Goal: Information Seeking & Learning: Learn about a topic

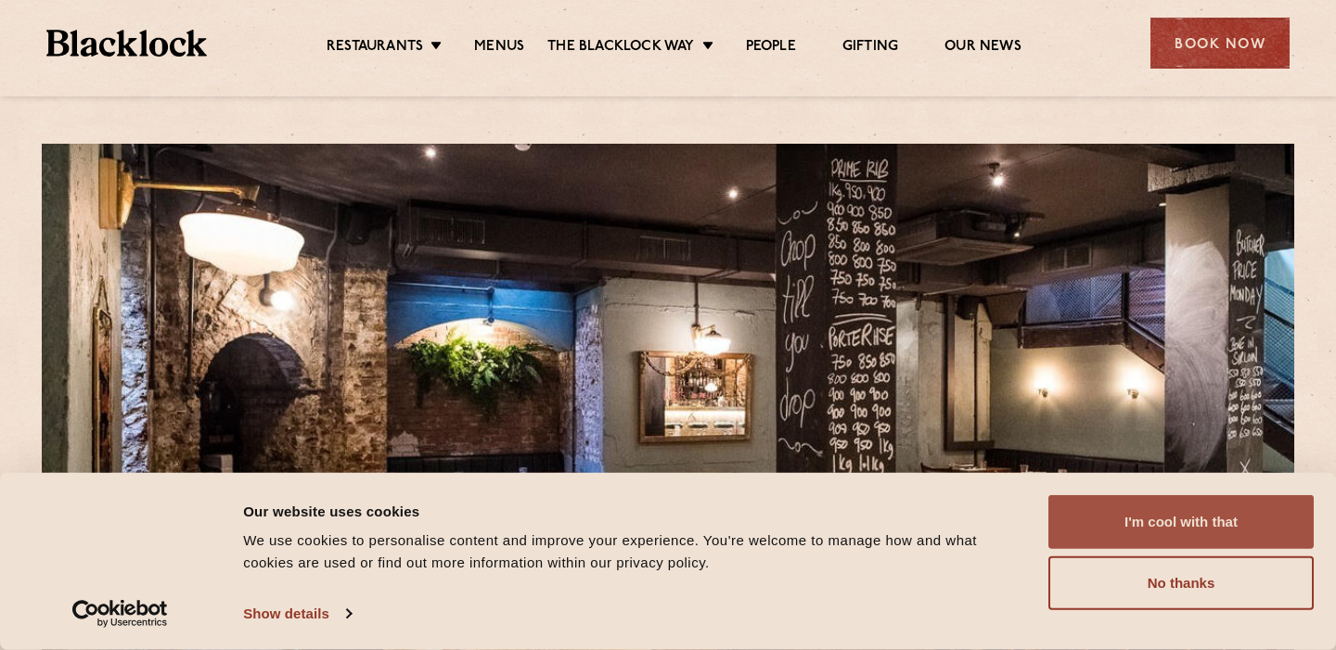
click at [1188, 523] on button "I'm cool with that" at bounding box center [1180, 522] width 265 height 54
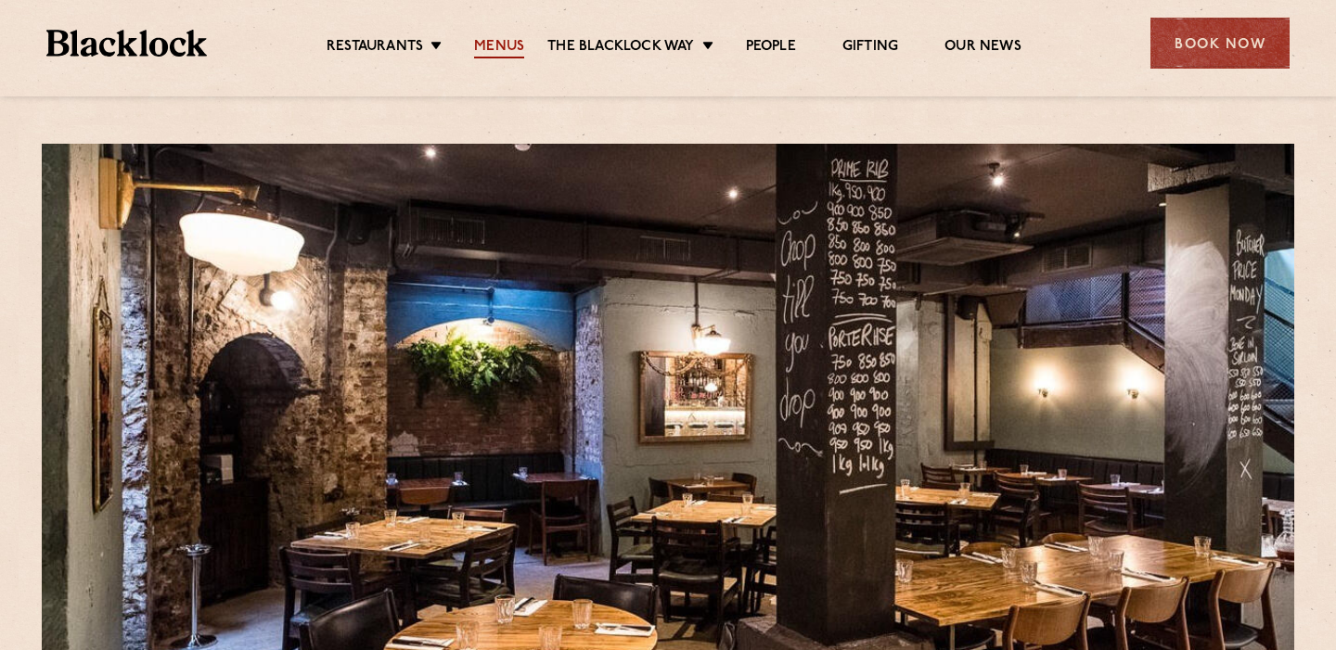
click at [507, 45] on link "Menus" at bounding box center [499, 48] width 50 height 20
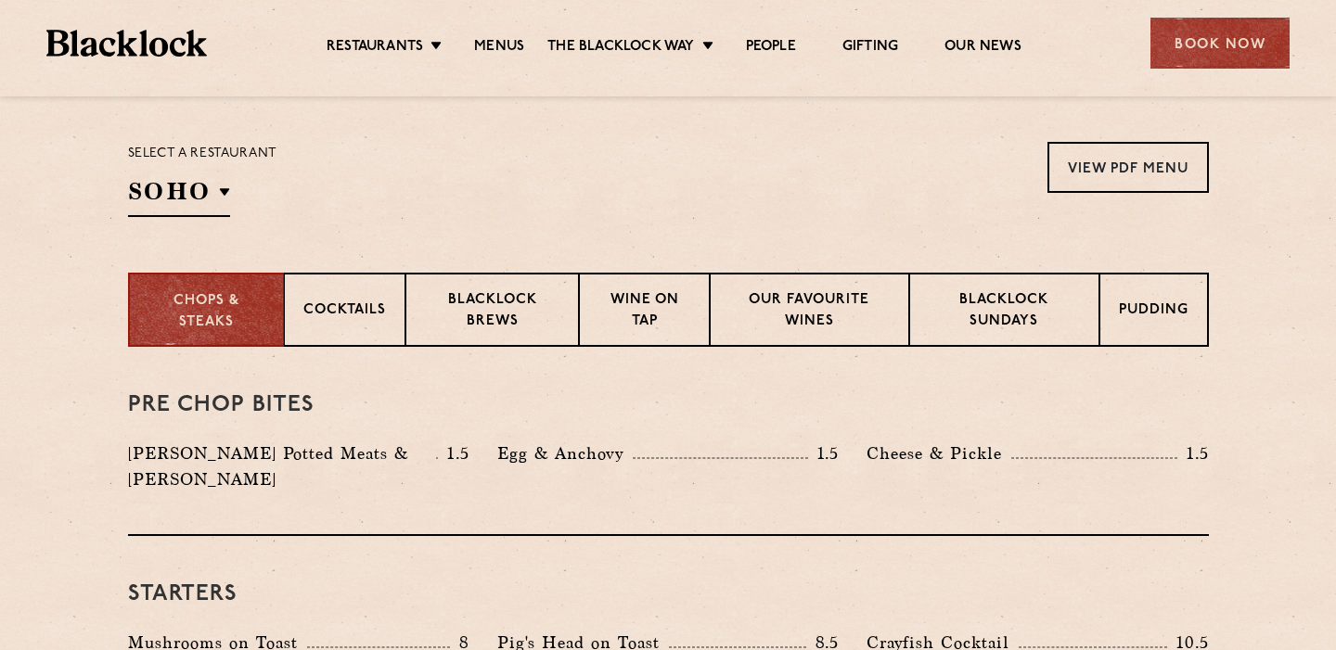
scroll to position [585, 0]
click at [177, 164] on p "Select a restaurant" at bounding box center [202, 155] width 149 height 24
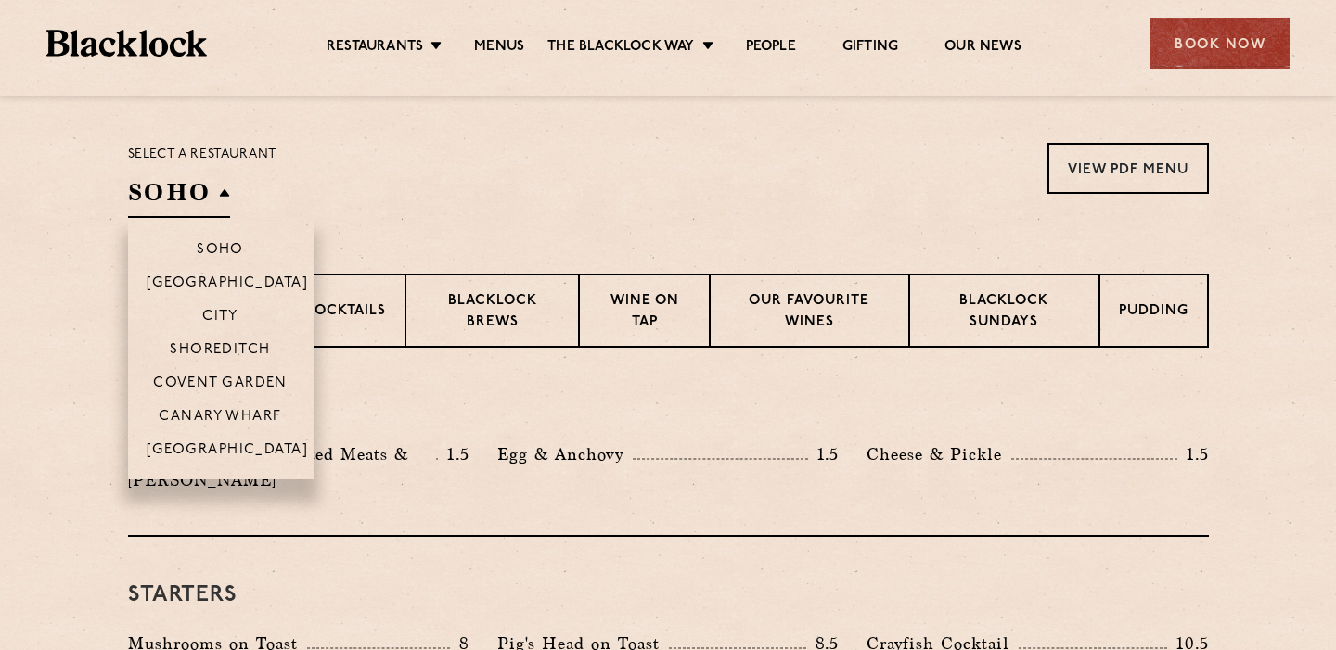
click at [177, 198] on h2 "SOHO" at bounding box center [179, 197] width 102 height 42
click at [216, 310] on p "City" at bounding box center [220, 318] width 36 height 19
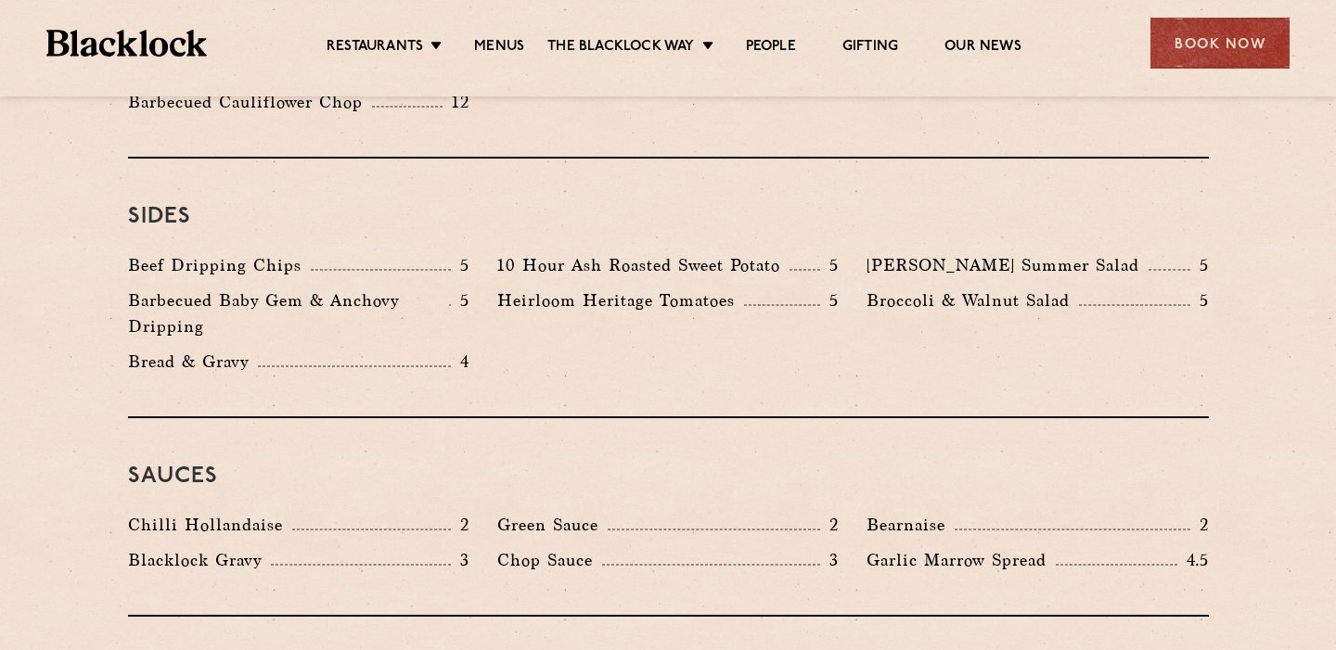
scroll to position [2796, 0]
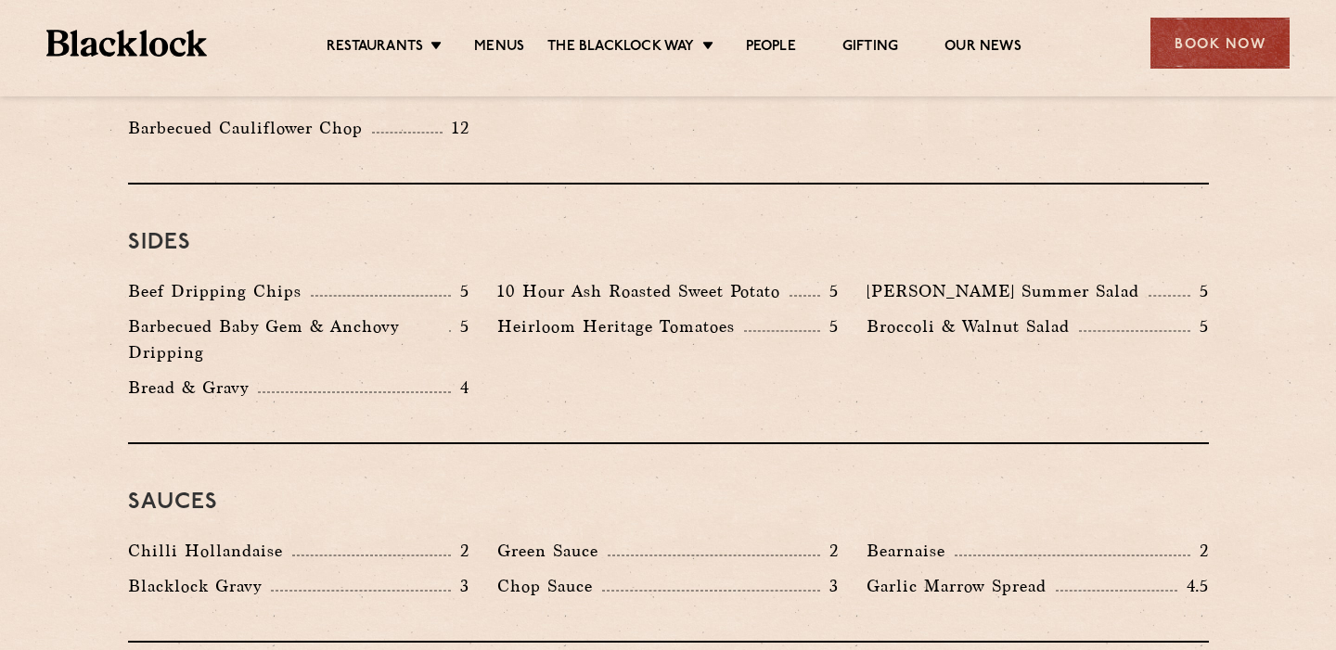
click at [412, 278] on div "Beef Dripping Chips 5" at bounding box center [298, 291] width 341 height 26
click at [397, 314] on p "Barbecued Baby Gem & Anchovy Dripping" at bounding box center [288, 340] width 321 height 52
click at [930, 314] on p "Broccoli & Walnut Salad" at bounding box center [973, 327] width 212 height 26
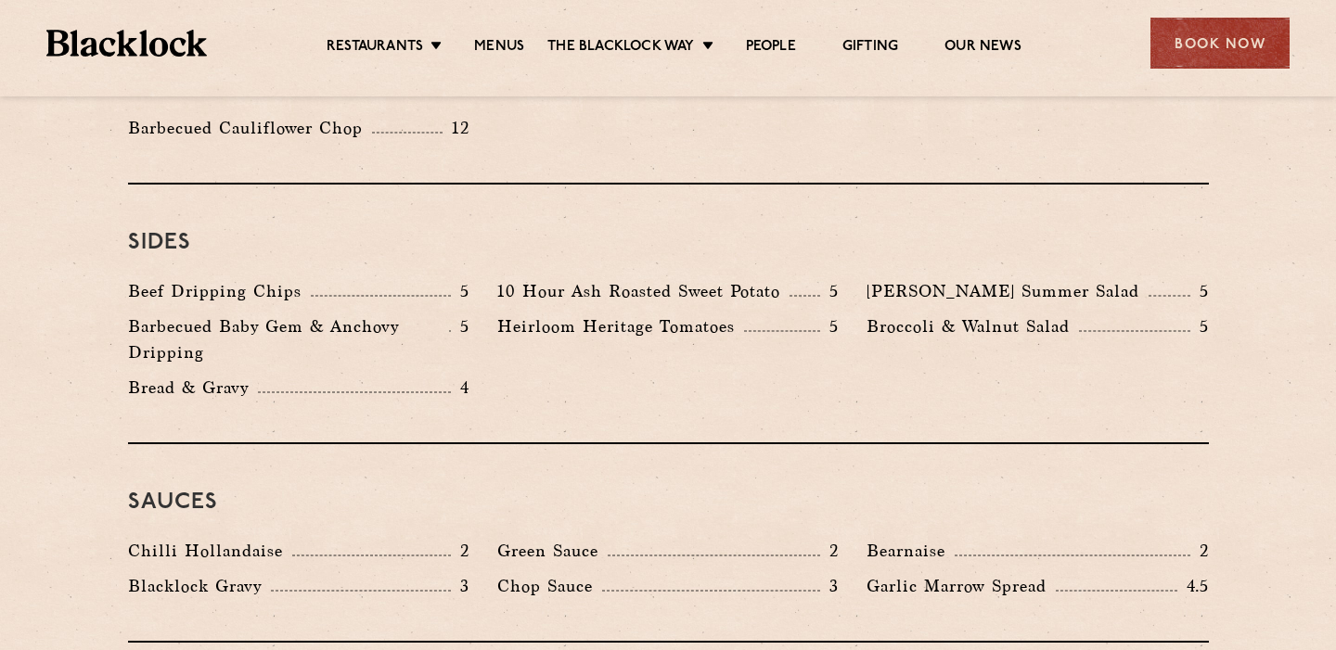
click at [930, 314] on p "Broccoli & Walnut Salad" at bounding box center [973, 327] width 212 height 26
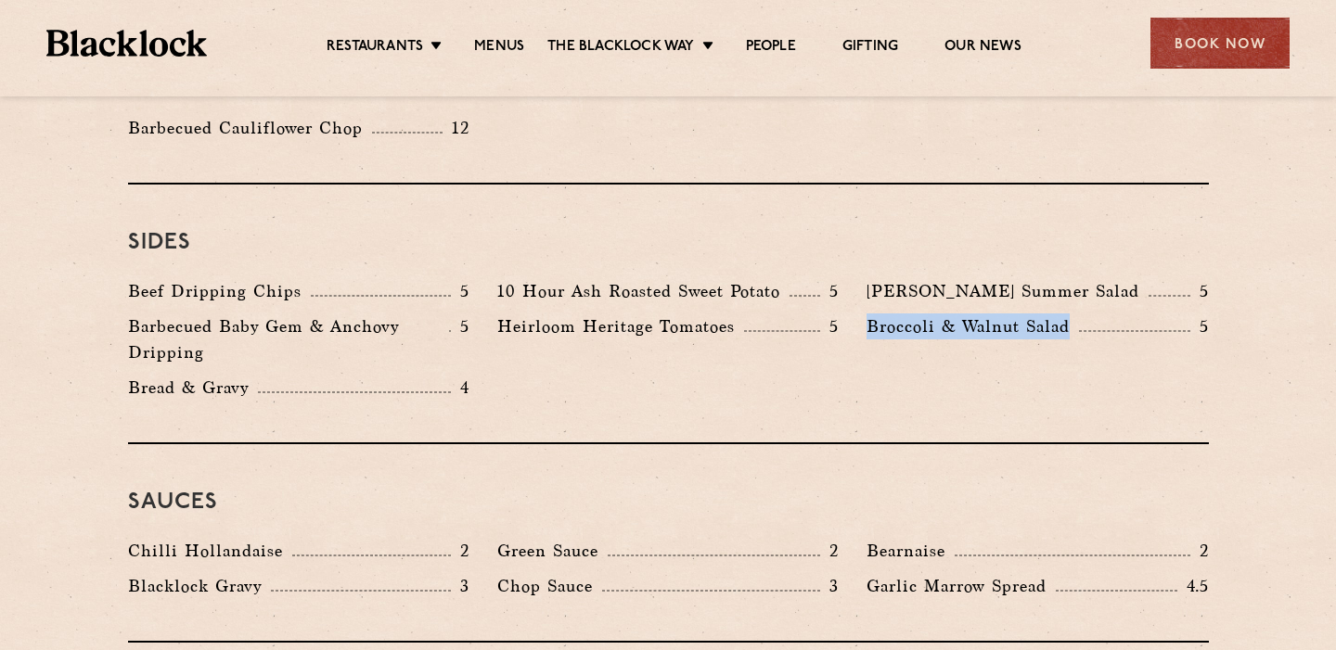
click at [751, 314] on div "Heirloom Heritage Tomatoes 5" at bounding box center [667, 327] width 341 height 26
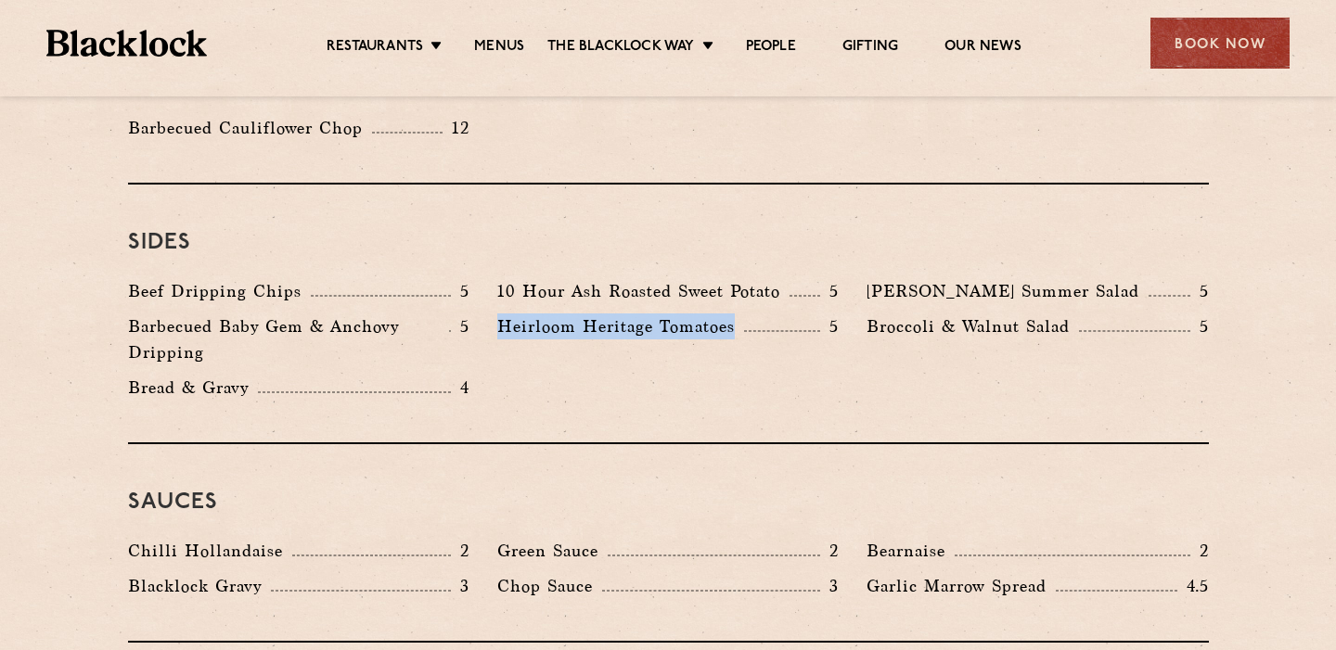
click at [739, 314] on div "Heirloom Heritage Tomatoes 5" at bounding box center [667, 344] width 369 height 61
click at [754, 278] on div "10 Hour Ash Roasted Sweet Potato 5" at bounding box center [667, 295] width 369 height 35
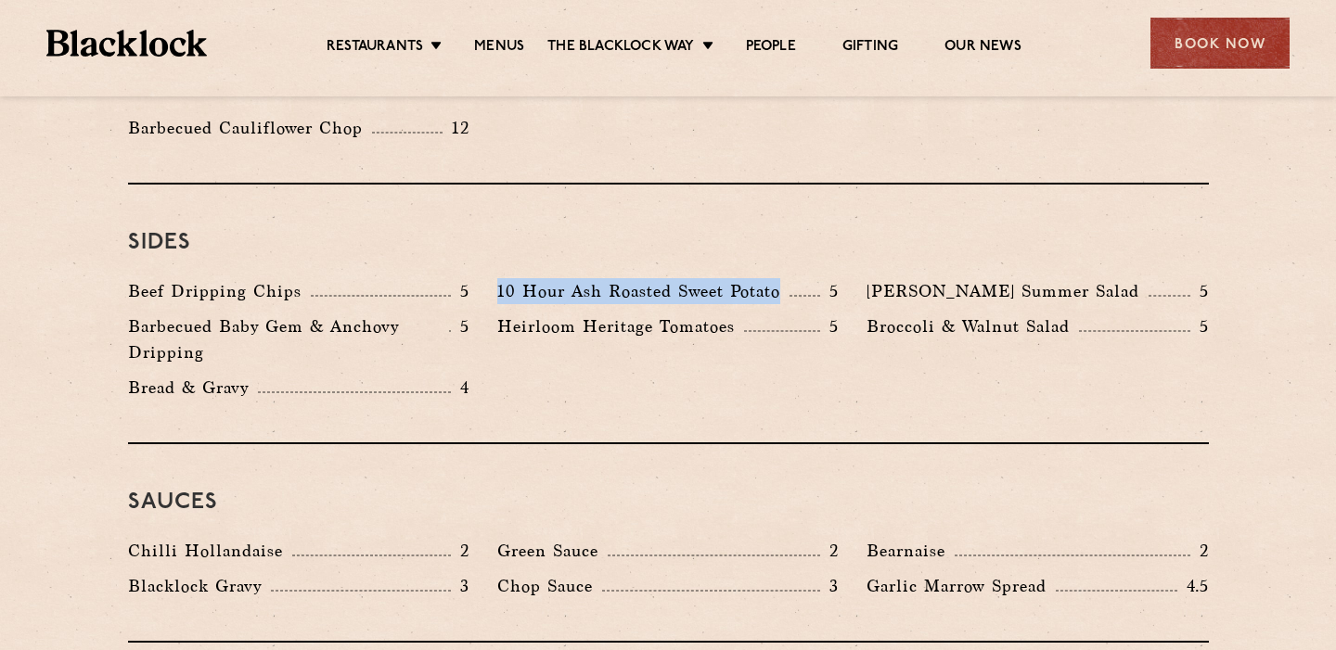
click at [747, 314] on div "Heirloom Heritage Tomatoes 5" at bounding box center [667, 327] width 341 height 26
click at [770, 278] on p "10 Hour Ash Roasted Sweet Potato" at bounding box center [643, 291] width 292 height 26
click at [748, 314] on div "Heirloom Heritage Tomatoes 5" at bounding box center [667, 327] width 341 height 26
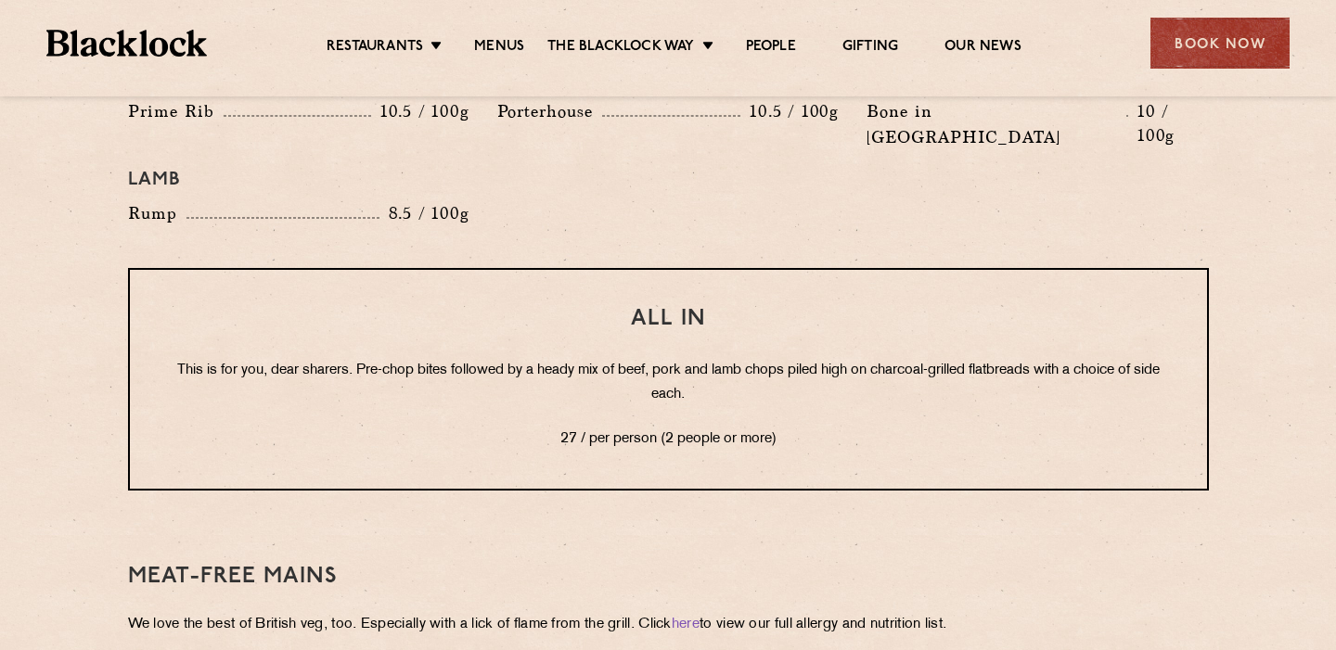
scroll to position [2230, 0]
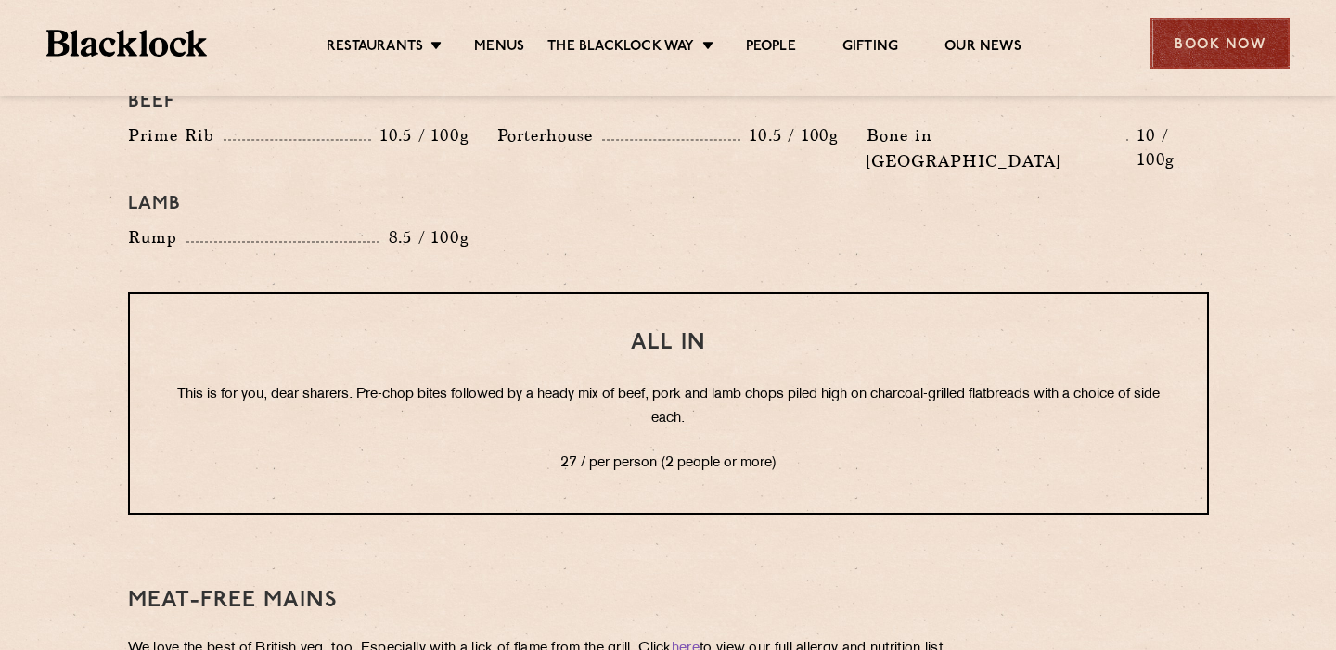
click at [1265, 48] on div "Book Now" at bounding box center [1220, 43] width 139 height 51
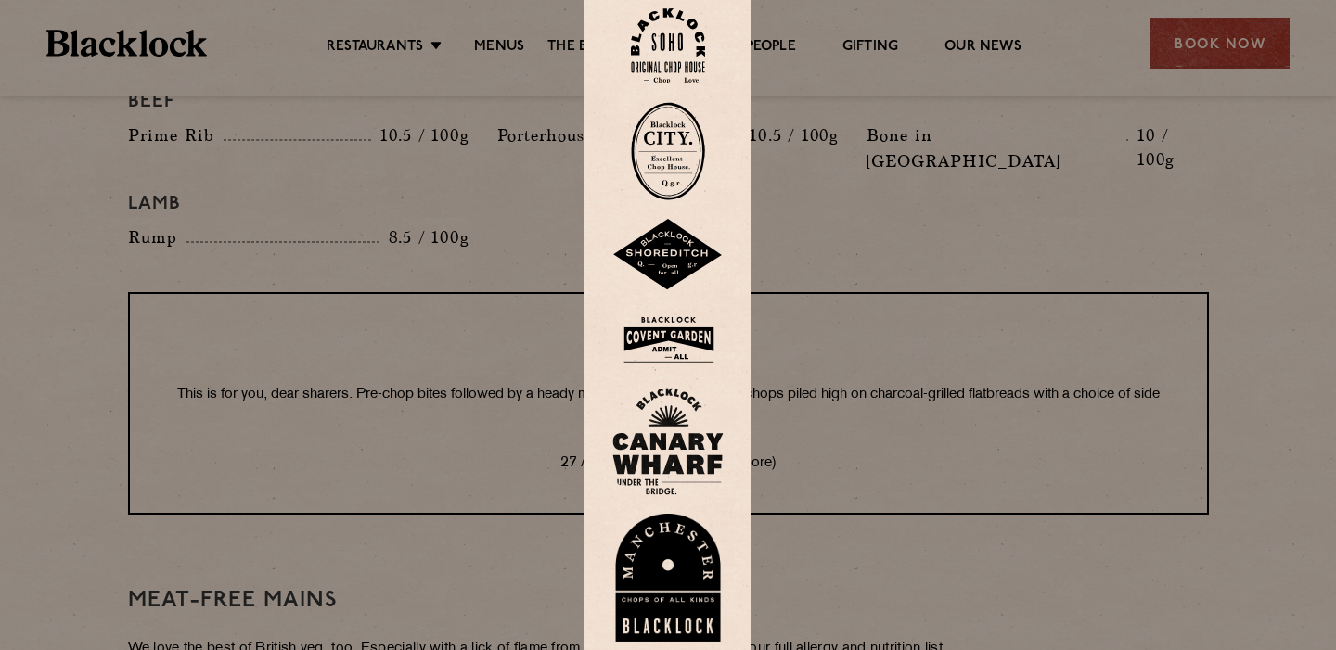
click at [671, 155] on img at bounding box center [668, 151] width 74 height 98
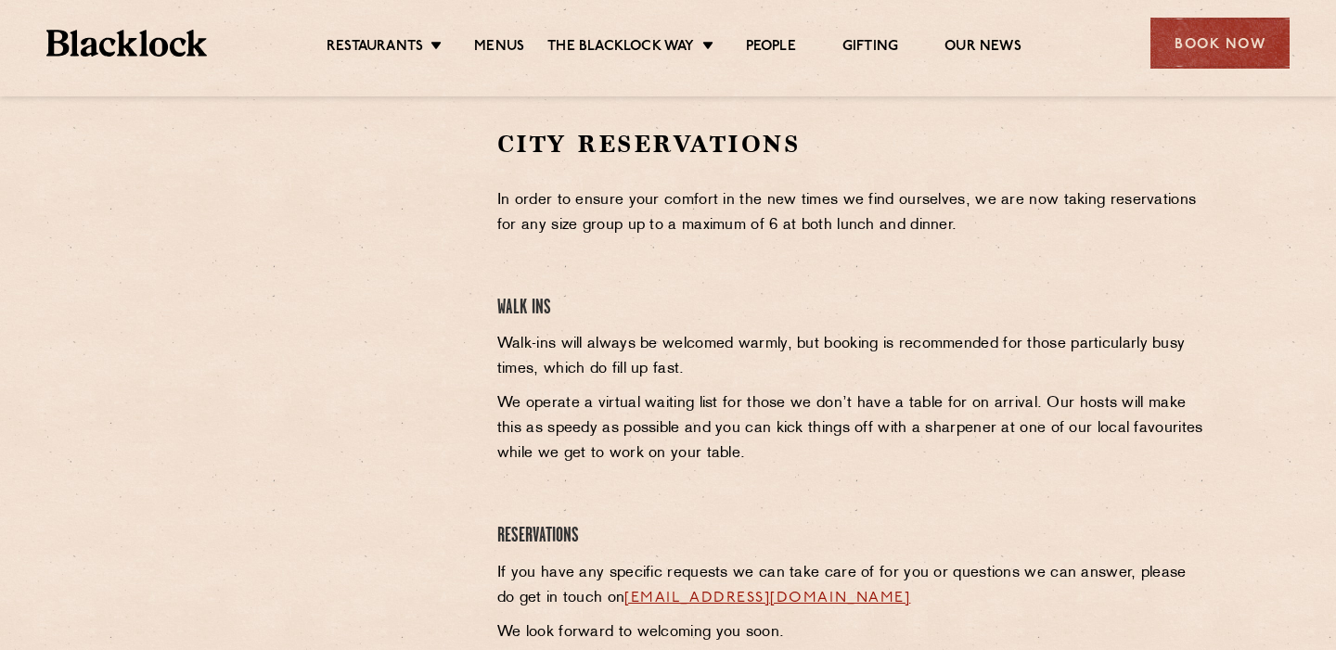
scroll to position [577, 0]
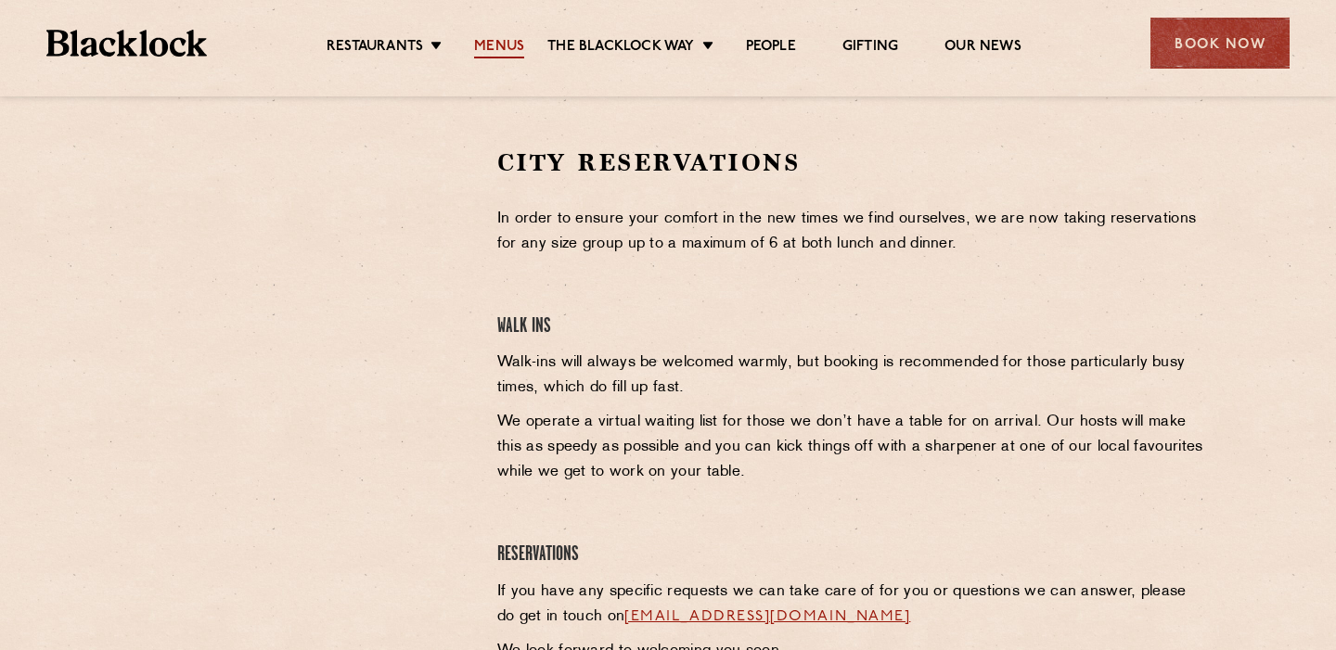
click at [490, 43] on link "Menus" at bounding box center [499, 48] width 50 height 20
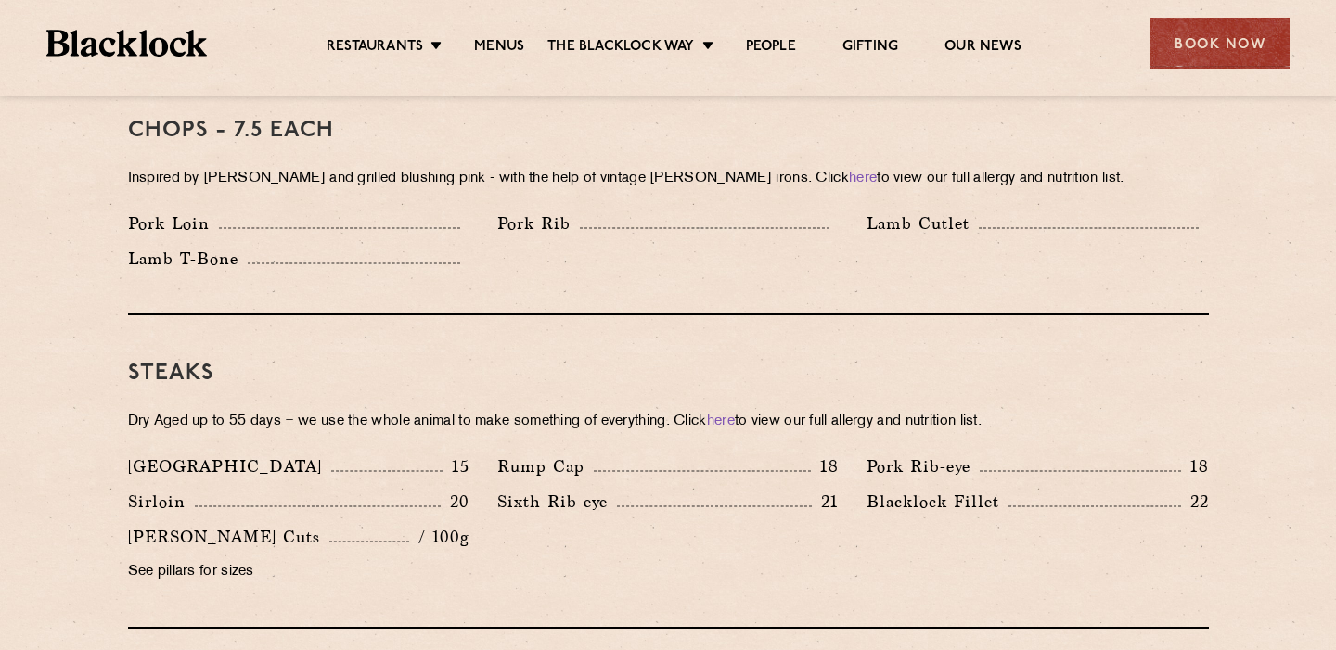
scroll to position [1546, 0]
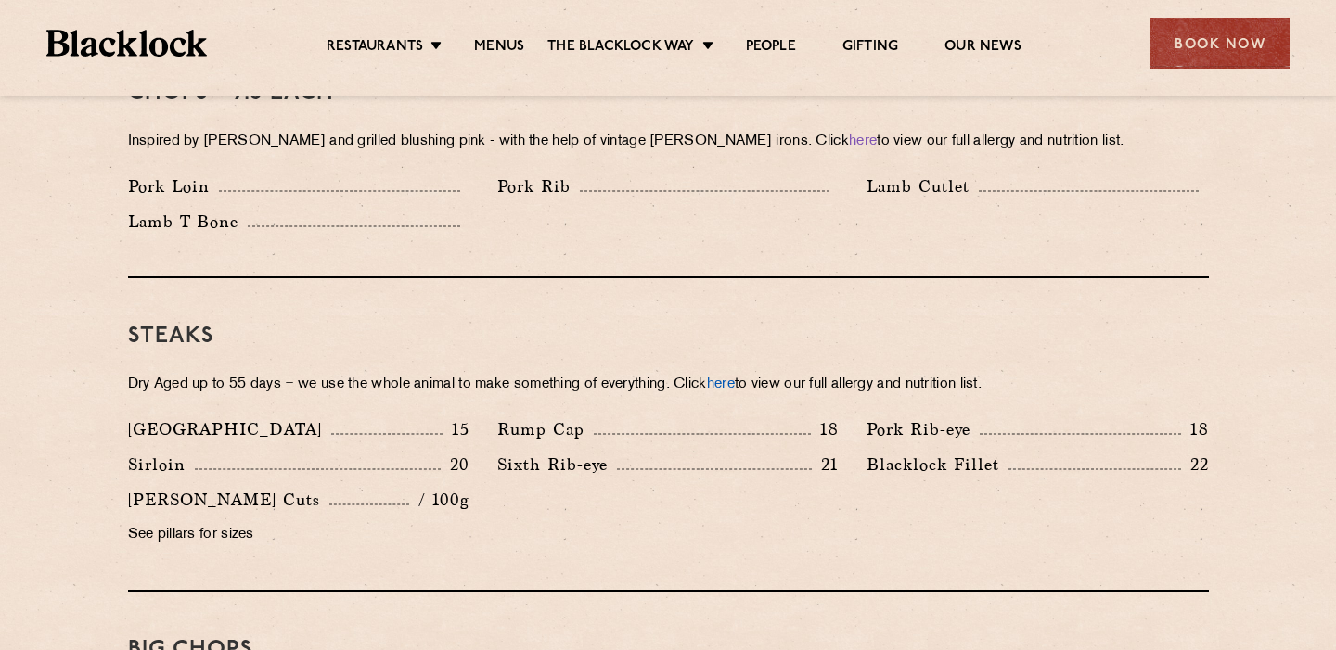
click at [735, 378] on link "here" at bounding box center [721, 385] width 28 height 14
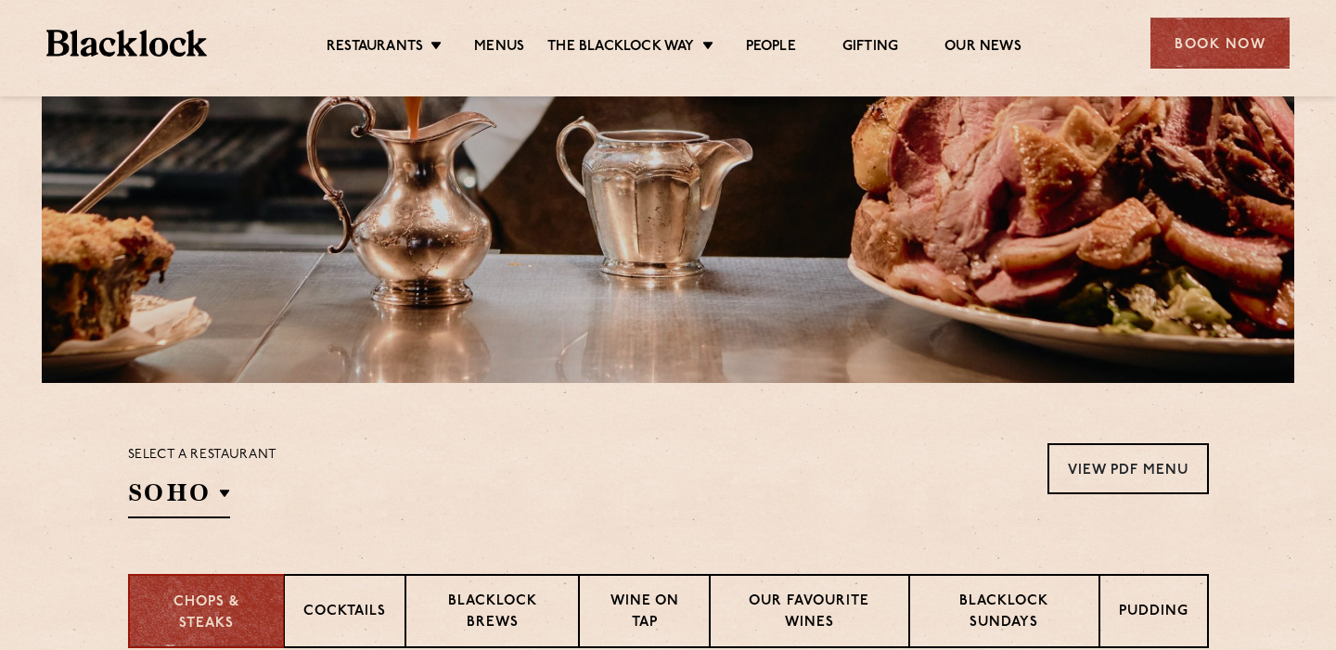
scroll to position [0, 0]
